Goal: Use online tool/utility: Utilize a website feature to perform a specific function

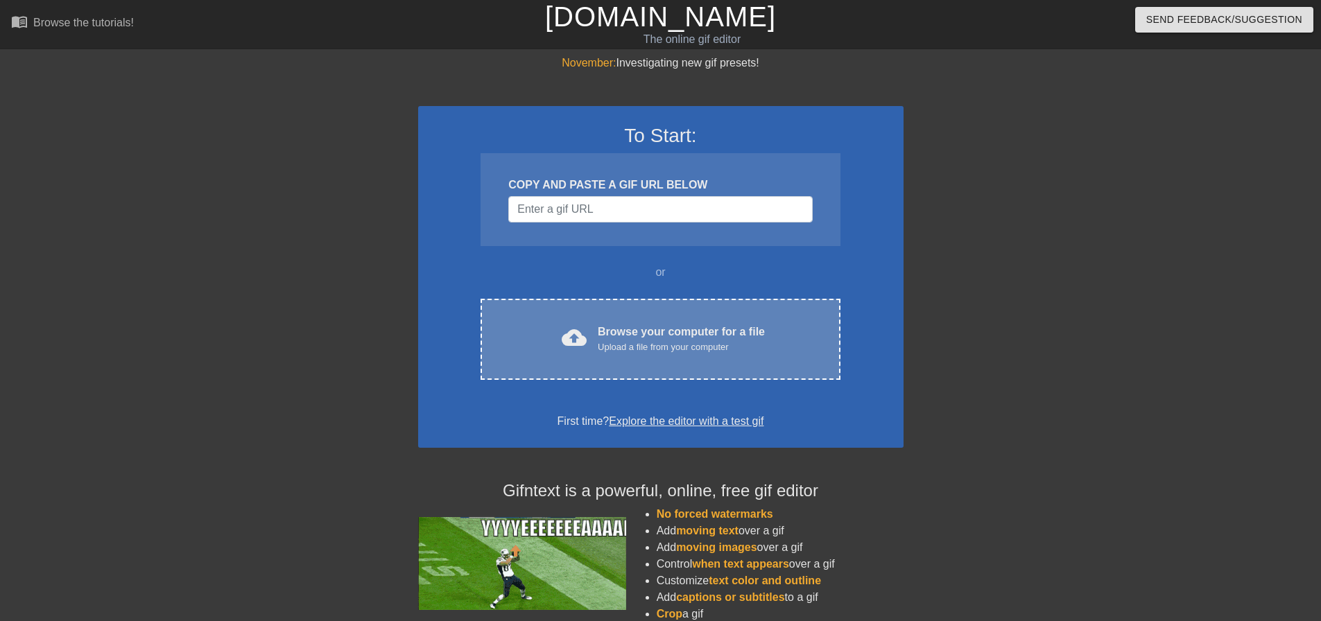
click at [589, 352] on div "cloud_upload Browse your computer for a file Upload a file from your computer" at bounding box center [660, 339] width 301 height 31
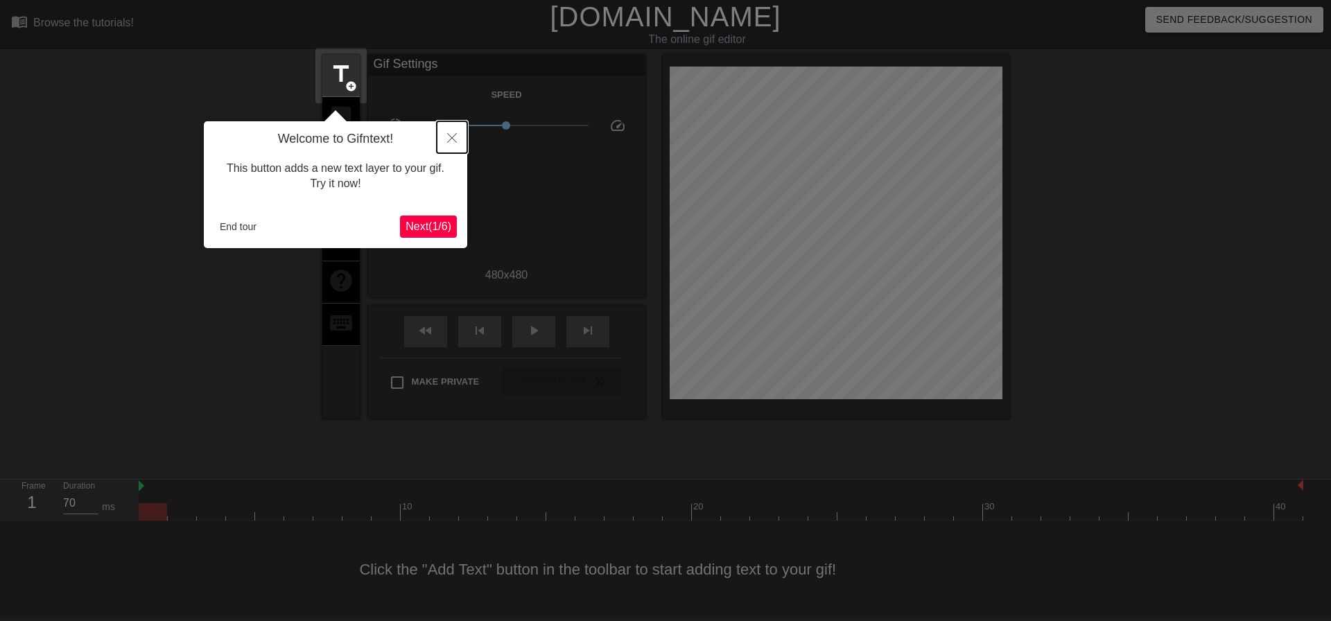
click at [459, 133] on button "Close" at bounding box center [452, 137] width 31 height 32
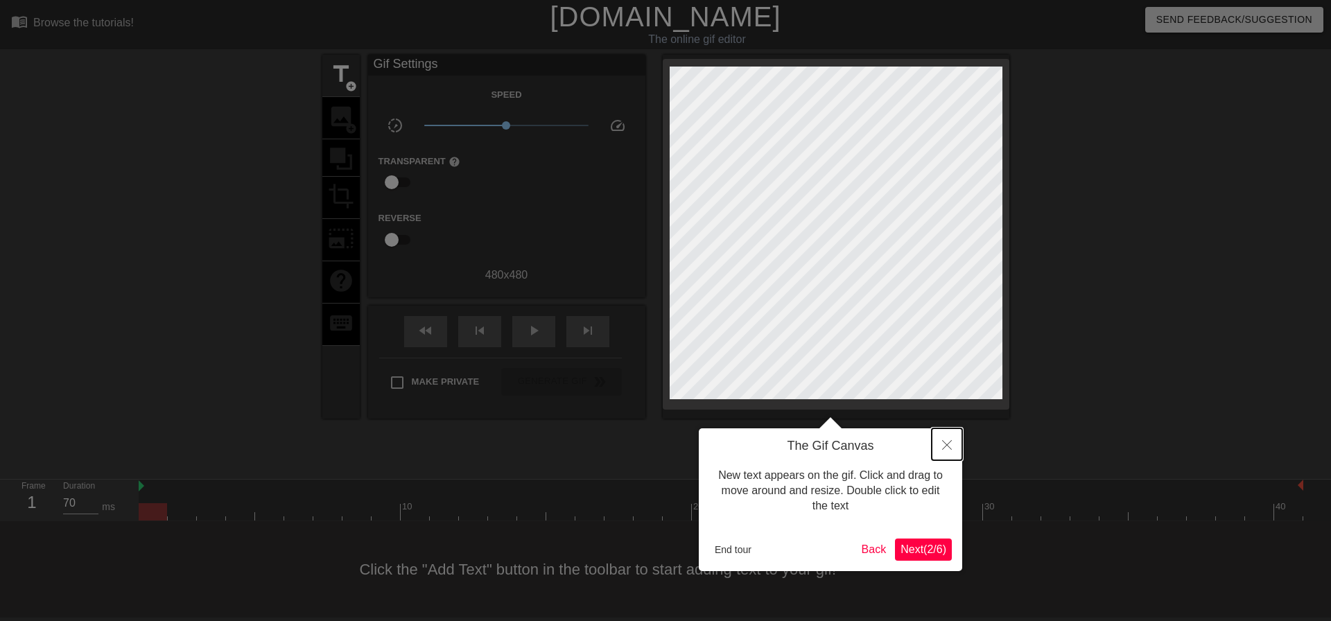
click at [944, 456] on button "Close" at bounding box center [947, 445] width 31 height 32
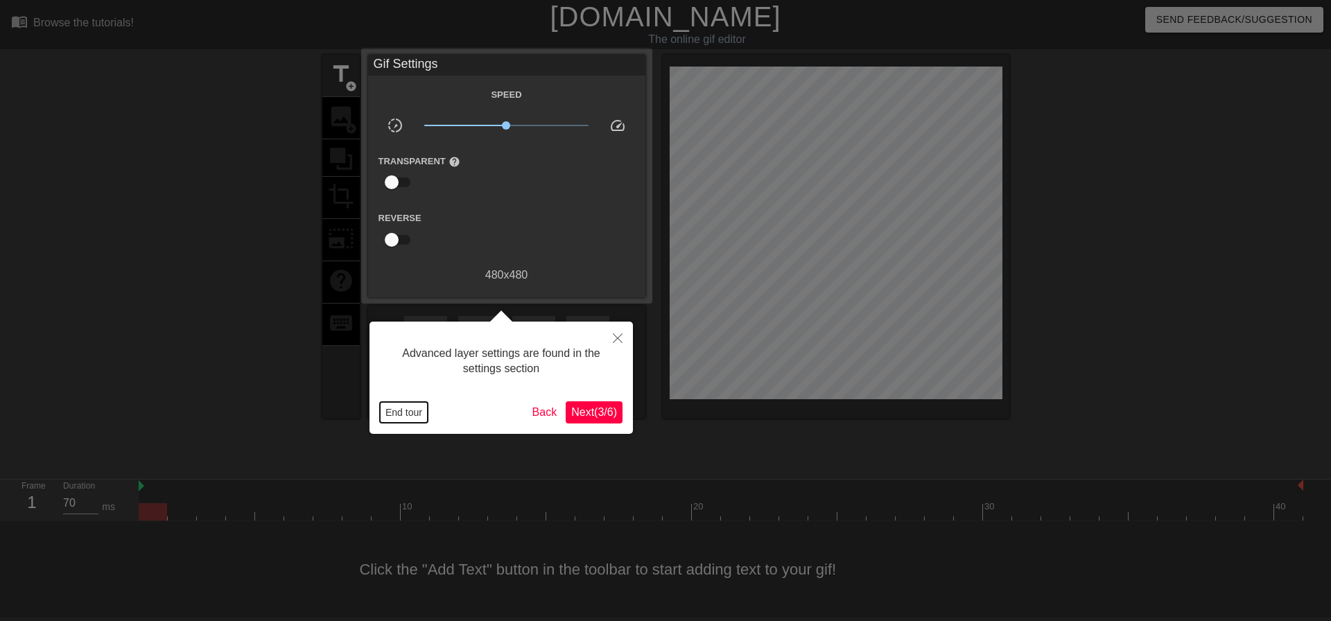
click at [406, 413] on button "End tour" at bounding box center [404, 412] width 48 height 21
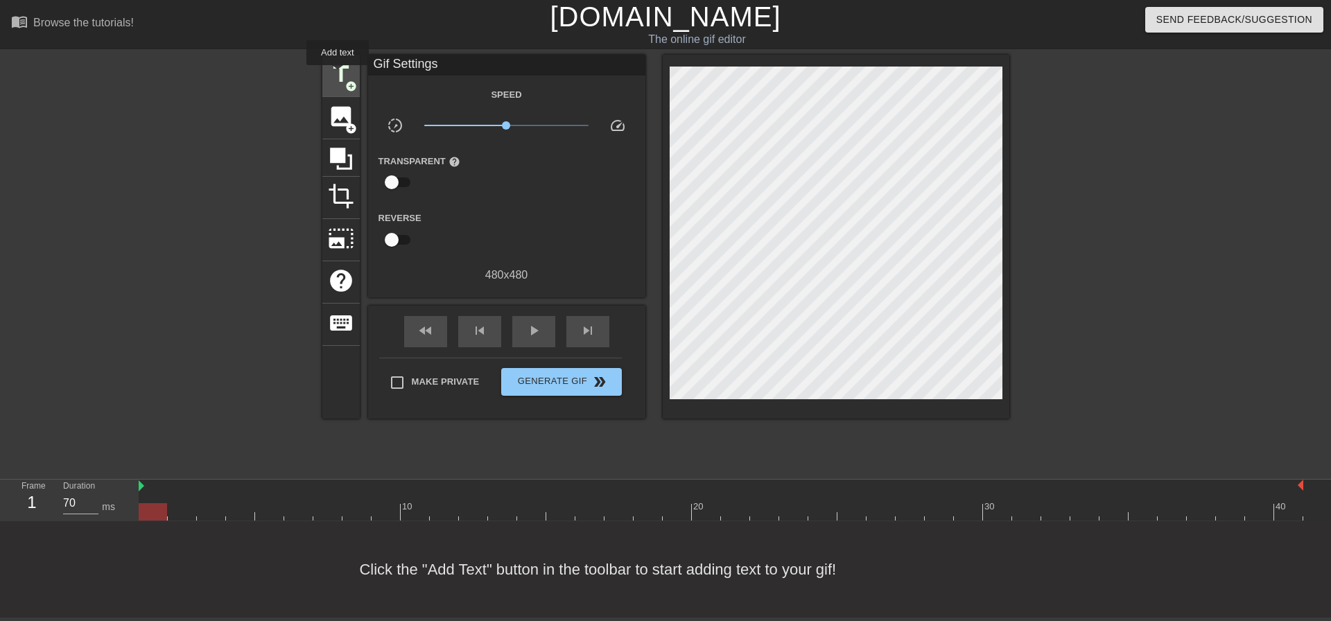
click at [336, 73] on span "title" at bounding box center [341, 74] width 26 height 26
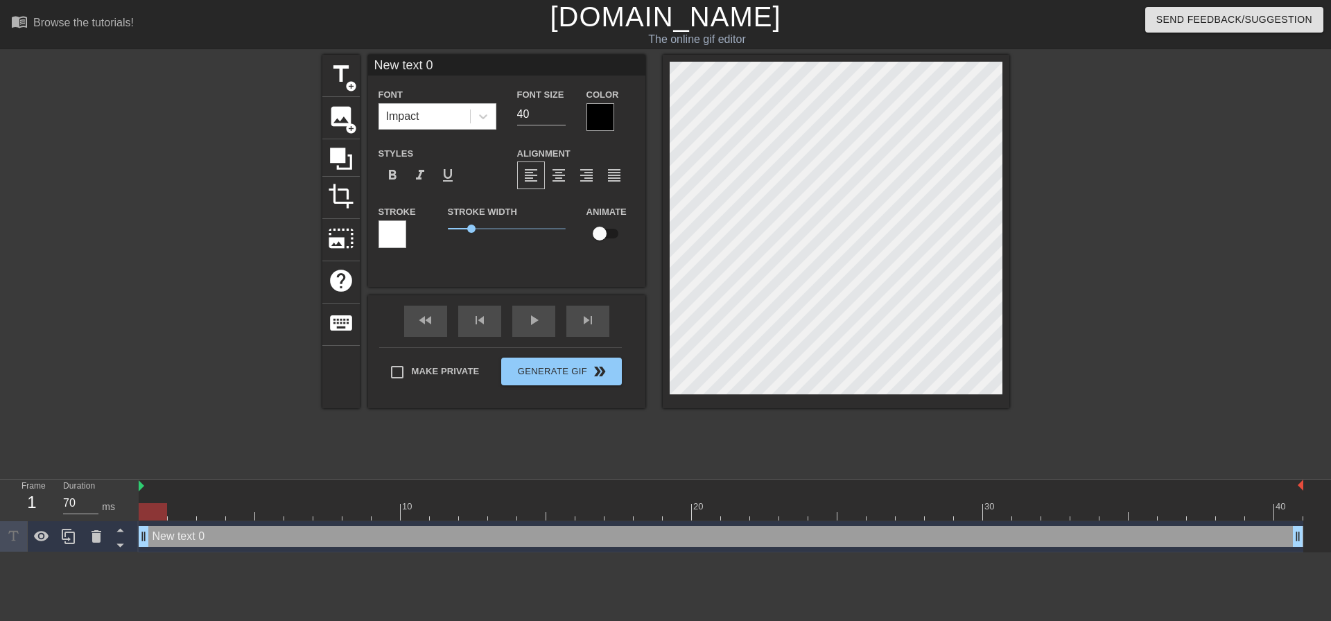
scroll to position [2, 3]
type input "N"
type textarea "N"
type input "NE"
type textarea "NE"
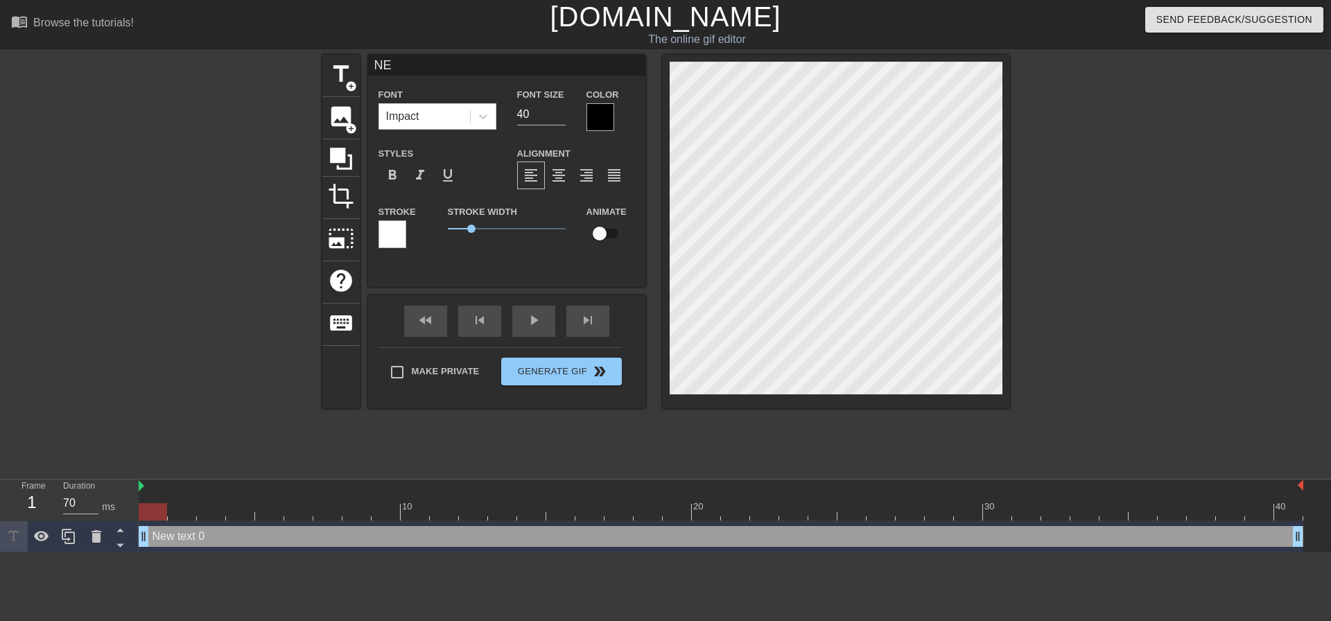
scroll to position [2, 2]
type input "NEA"
type textarea "NEA"
type input "[PERSON_NAME]"
type textarea "[PERSON_NAME]"
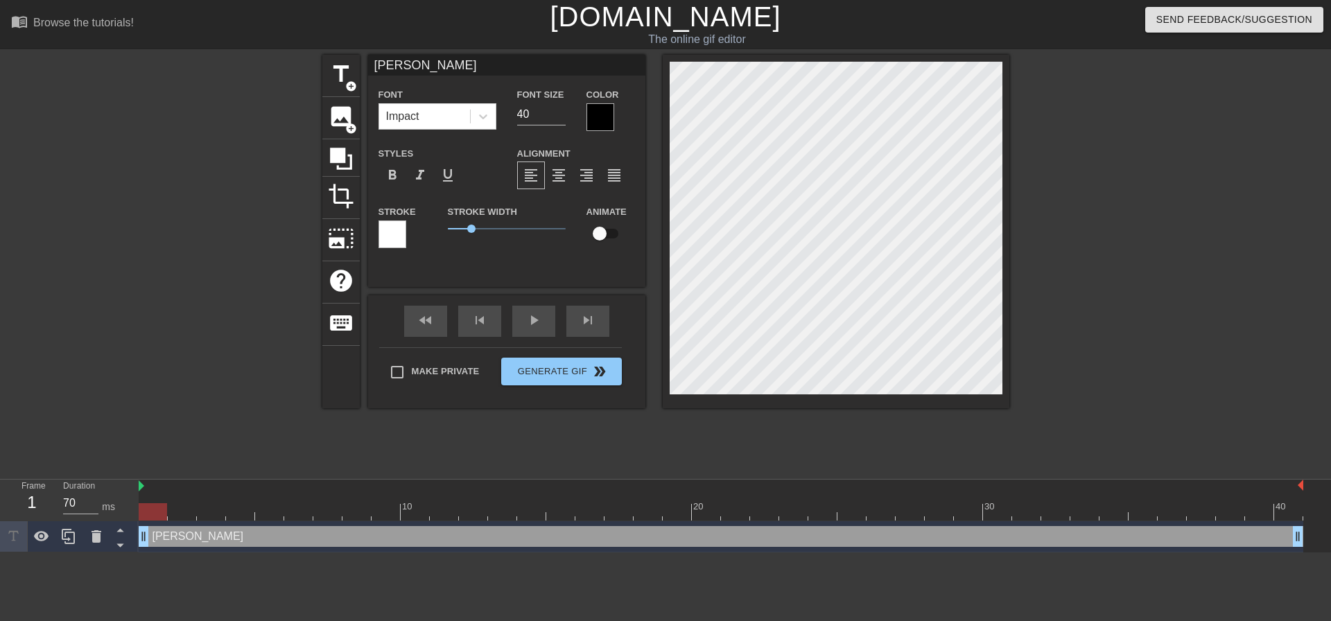
type input "[PERSON_NAME]"
type textarea "[PERSON_NAME]"
type input "[PERSON_NAME]-"
type textarea "[PERSON_NAME] -"
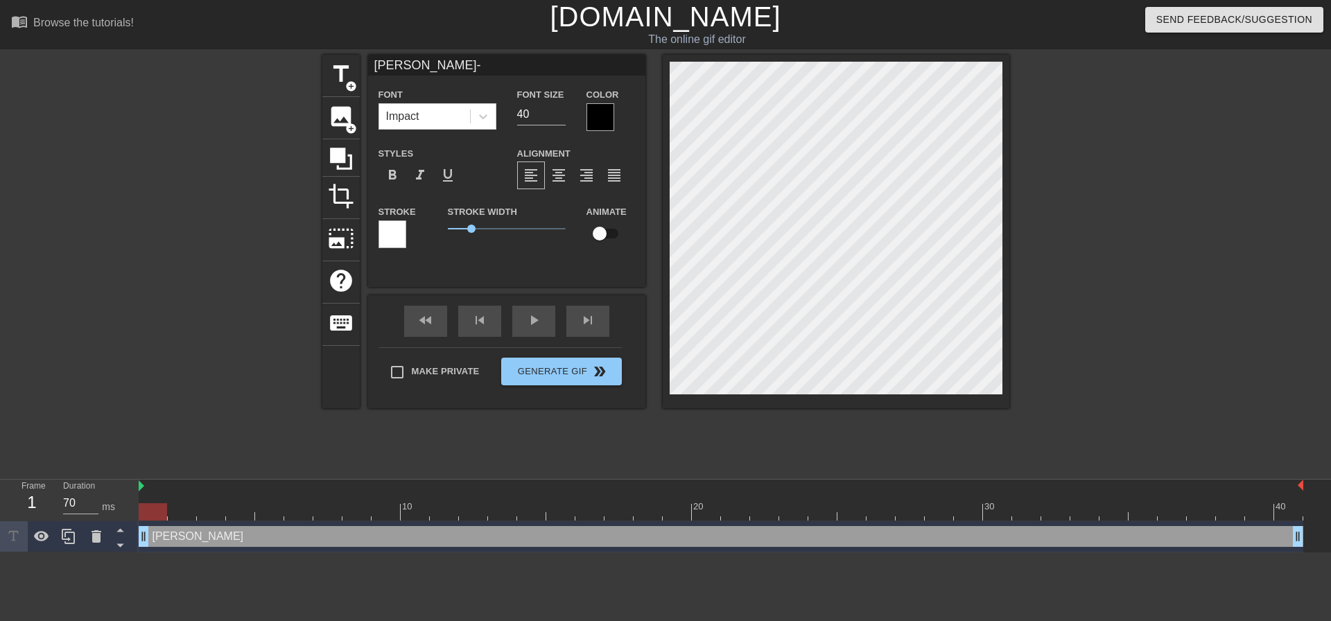
type input "[PERSON_NAME]--"
type textarea "[PERSON_NAME] --"
type input "[PERSON_NAME]---"
type textarea "[PERSON_NAME] ---"
type input "[PERSON_NAME]----"
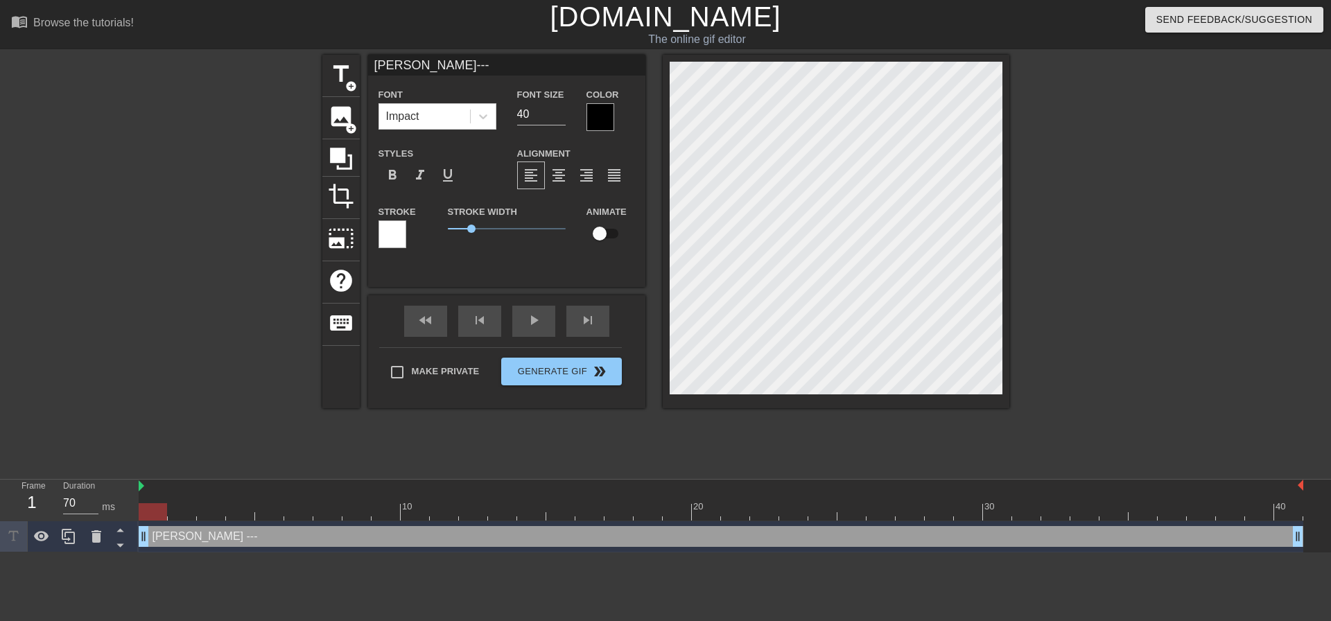
type textarea "[PERSON_NAME] ----"
type input "[PERSON_NAME]-----"
type textarea "[PERSON_NAME] -----"
type input "[PERSON_NAME]------"
type textarea "[PERSON_NAME] ------"
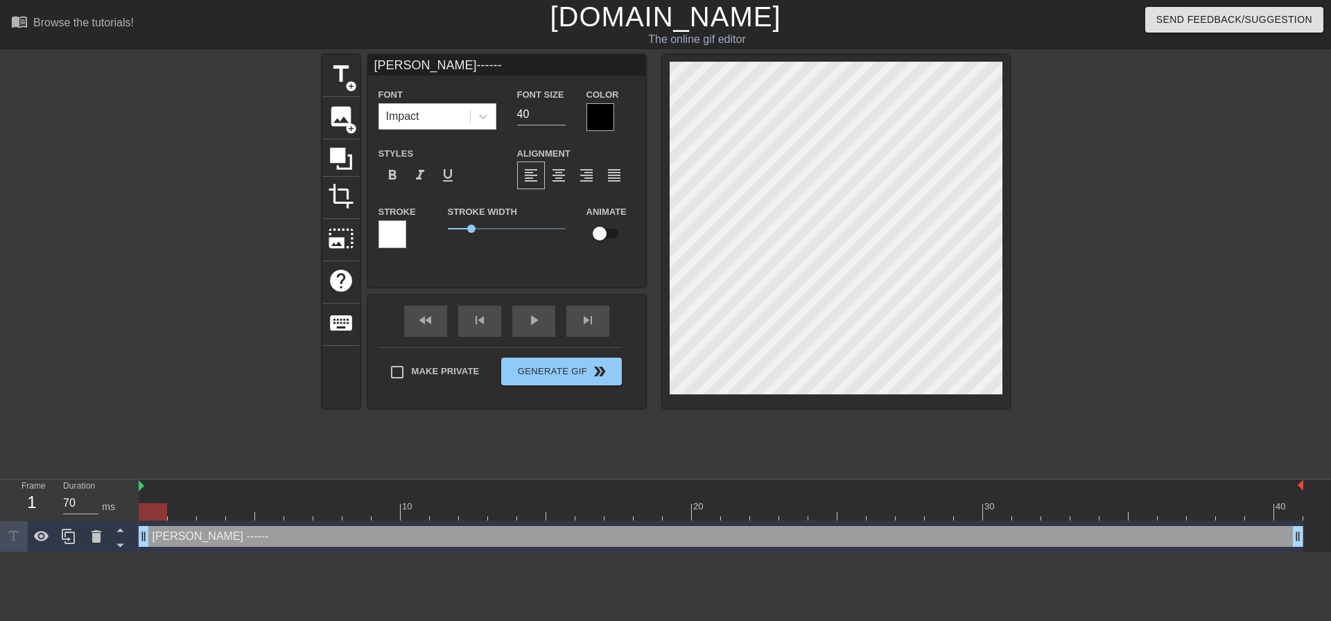
scroll to position [2, 2]
type input "[PERSON_NAME]-------"
type textarea "[PERSON_NAME] -------"
click at [187, 553] on html "menu_book Browse the tutorials! [DOMAIN_NAME] The online gif editor Send Feedba…" at bounding box center [665, 276] width 1331 height 553
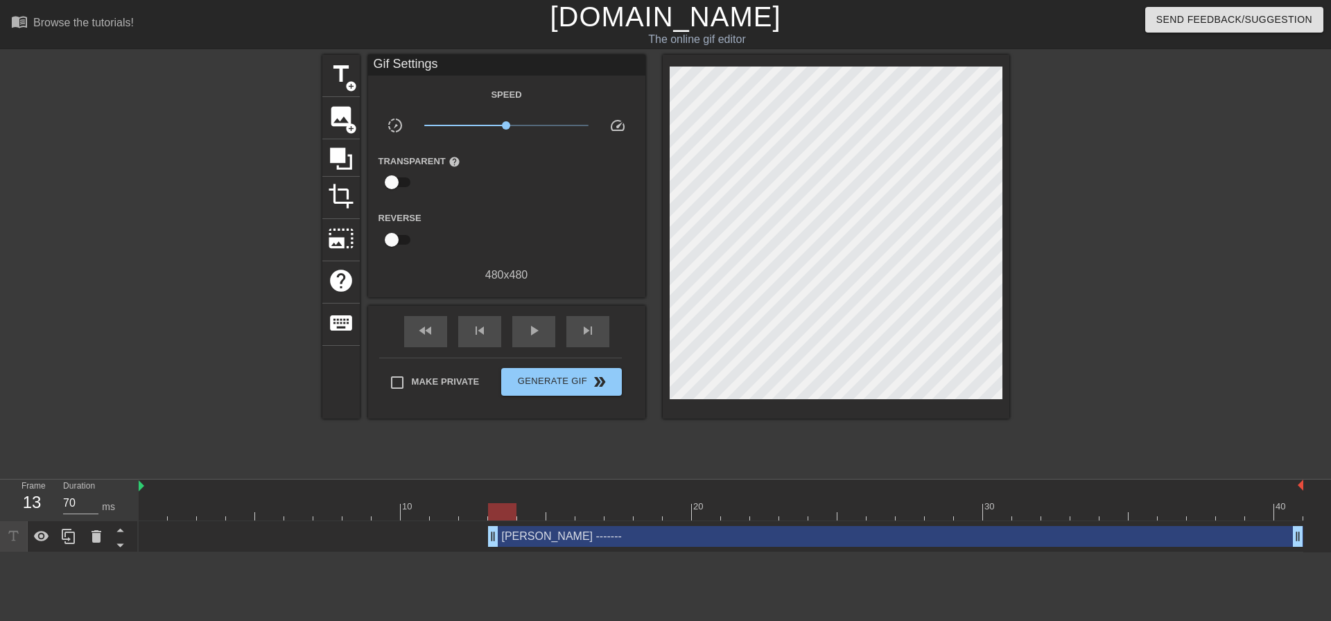
drag, startPoint x: 146, startPoint y: 537, endPoint x: 502, endPoint y: 540, distance: 355.8
drag, startPoint x: 497, startPoint y: 535, endPoint x: 600, endPoint y: 535, distance: 103.3
click at [600, 535] on div "[PERSON_NAME] ------- drag_handle drag_handle" at bounding box center [721, 536] width 1165 height 21
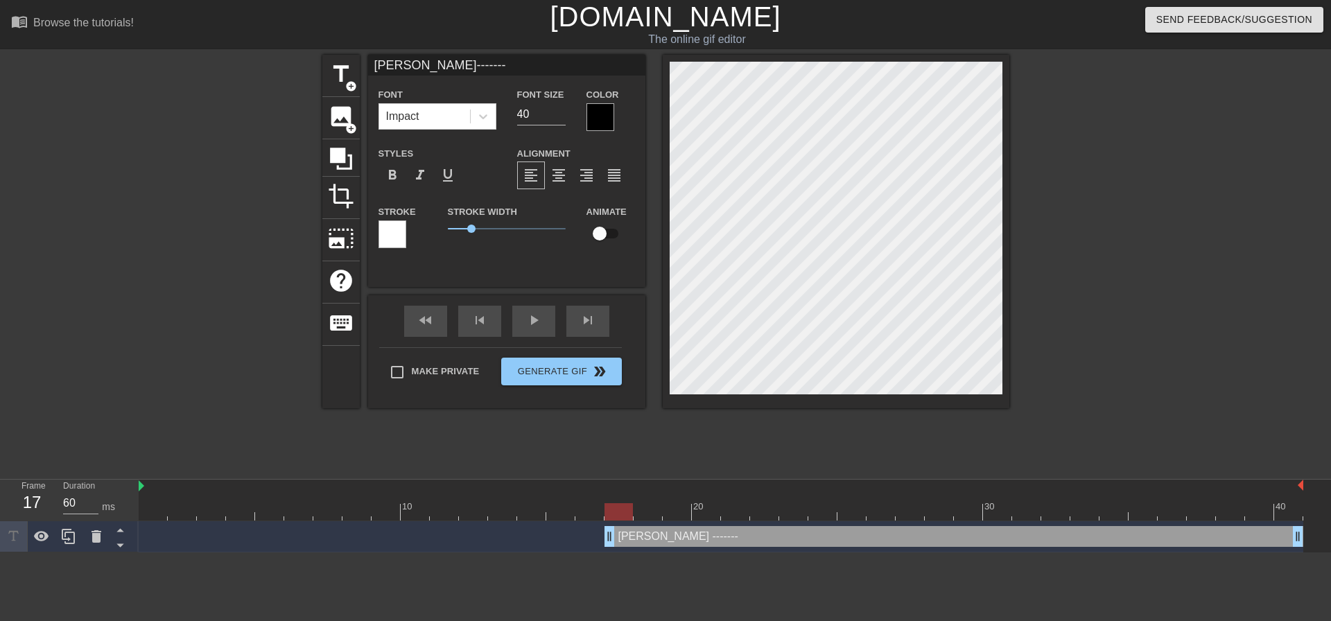
scroll to position [3, 2]
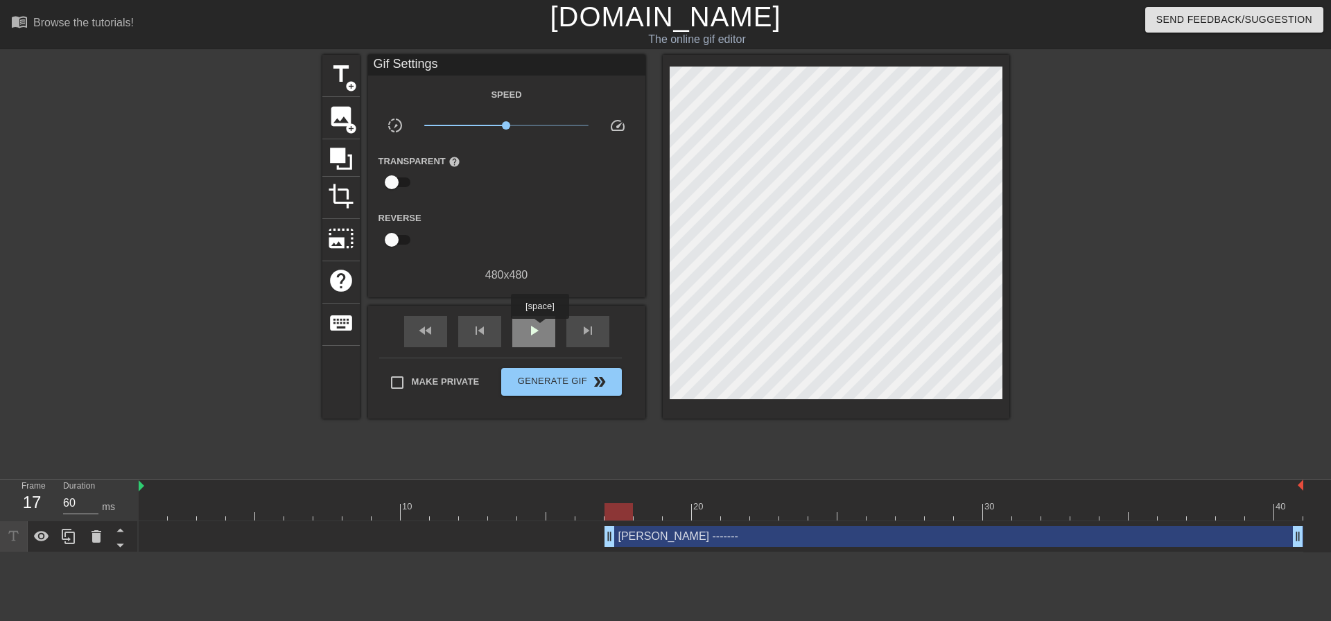
click at [540, 329] on span "play_arrow" at bounding box center [534, 330] width 17 height 17
drag, startPoint x: 607, startPoint y: 535, endPoint x: 501, endPoint y: 527, distance: 105.7
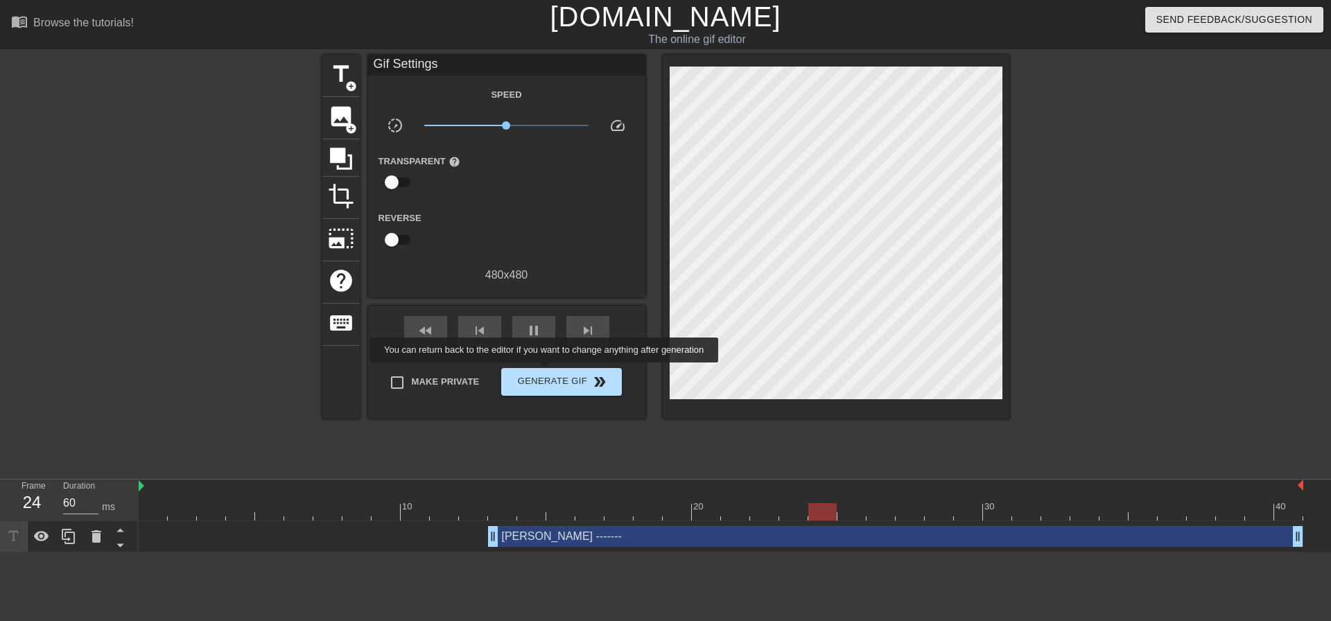
type input "70"
click at [557, 374] on span "Generate Gif double_arrow" at bounding box center [561, 382] width 109 height 17
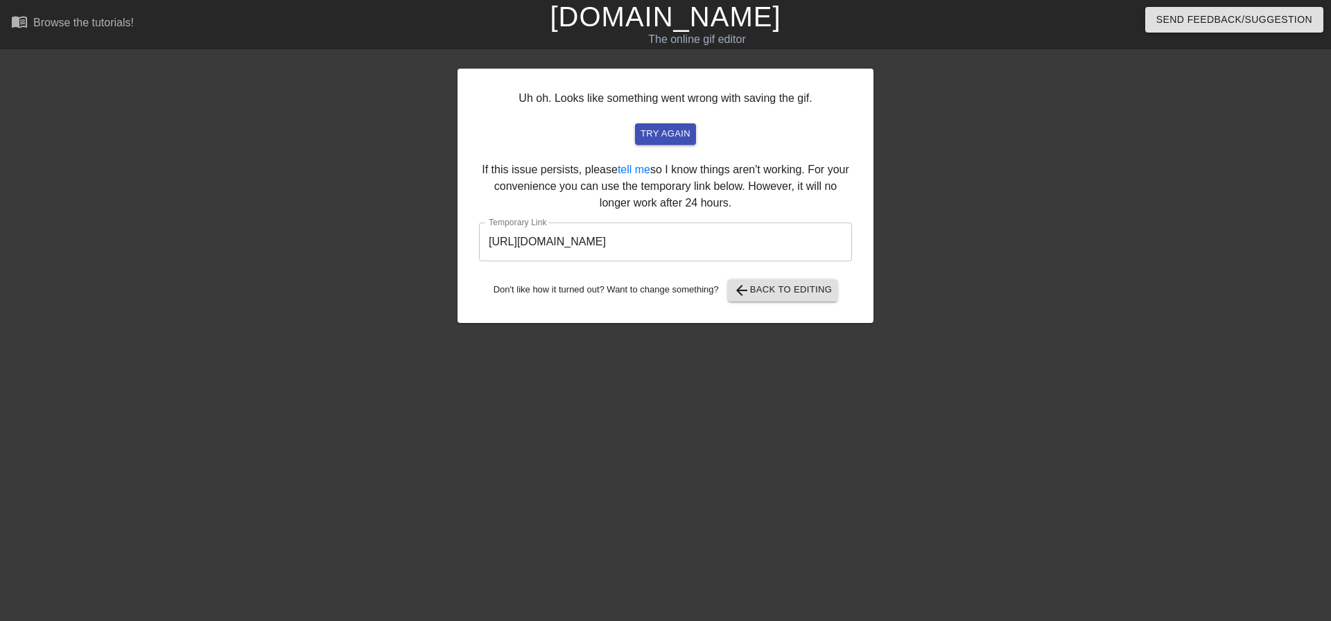
click at [634, 245] on input "[URL][DOMAIN_NAME]" at bounding box center [665, 242] width 373 height 39
